Goal: Find specific page/section: Find specific page/section

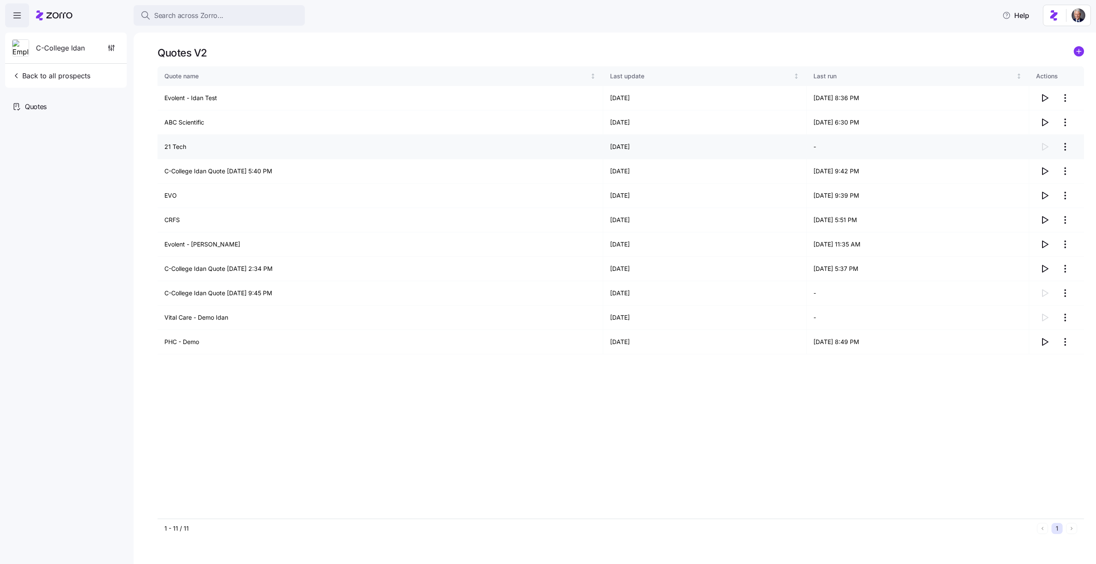
click at [623, 145] on td "08/19/2025" at bounding box center [704, 147] width 203 height 24
click at [623, 145] on td "[DATE]" at bounding box center [704, 147] width 203 height 24
click at [624, 119] on td "[DATE]" at bounding box center [704, 122] width 203 height 24
click at [624, 119] on td "08/21/2025" at bounding box center [704, 122] width 203 height 24
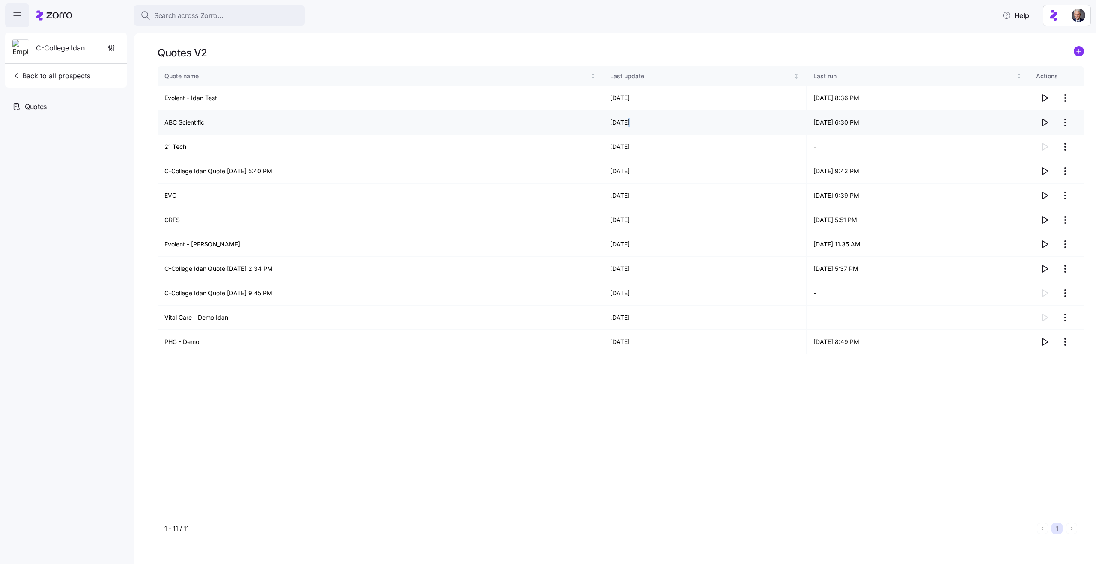
click at [624, 119] on td "08/21/2025" at bounding box center [704, 122] width 203 height 24
click at [632, 99] on td "08/21/2025" at bounding box center [704, 98] width 203 height 24
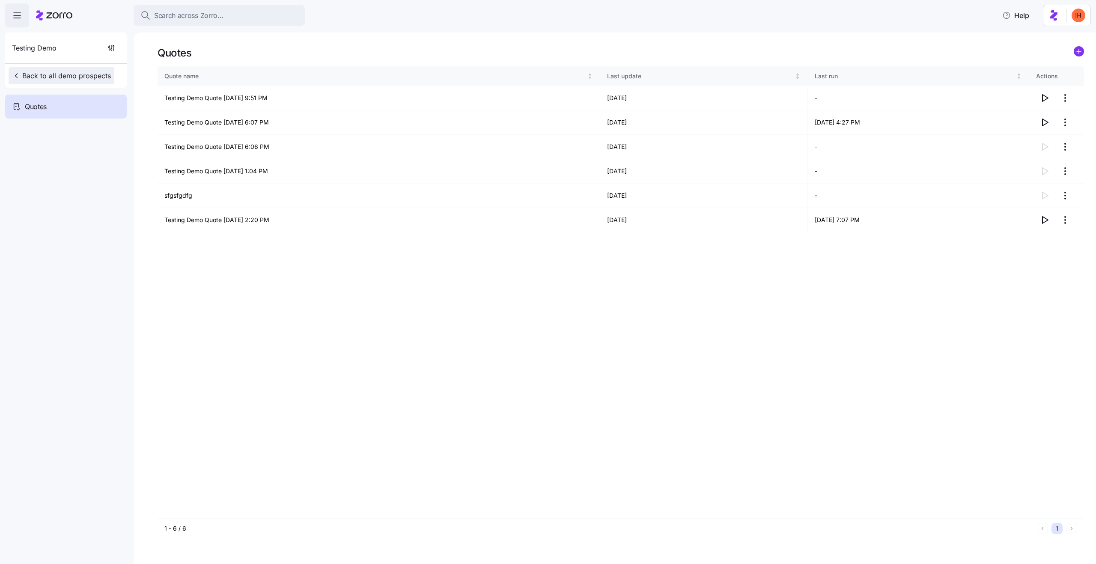
click at [71, 75] on span "Back to all demo prospects" at bounding box center [61, 76] width 99 height 10
